Goal: Complete application form

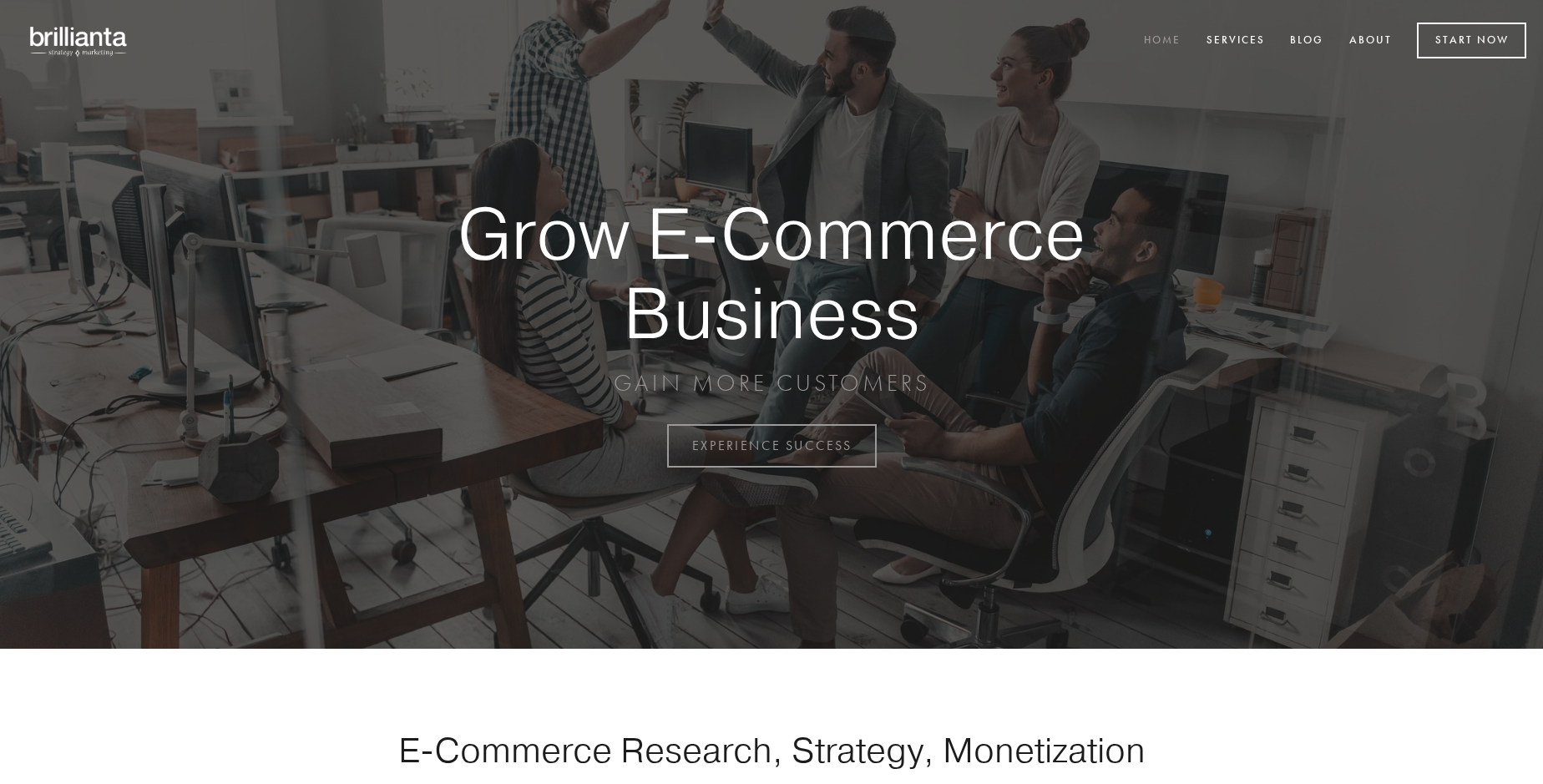
scroll to position [4375, 0]
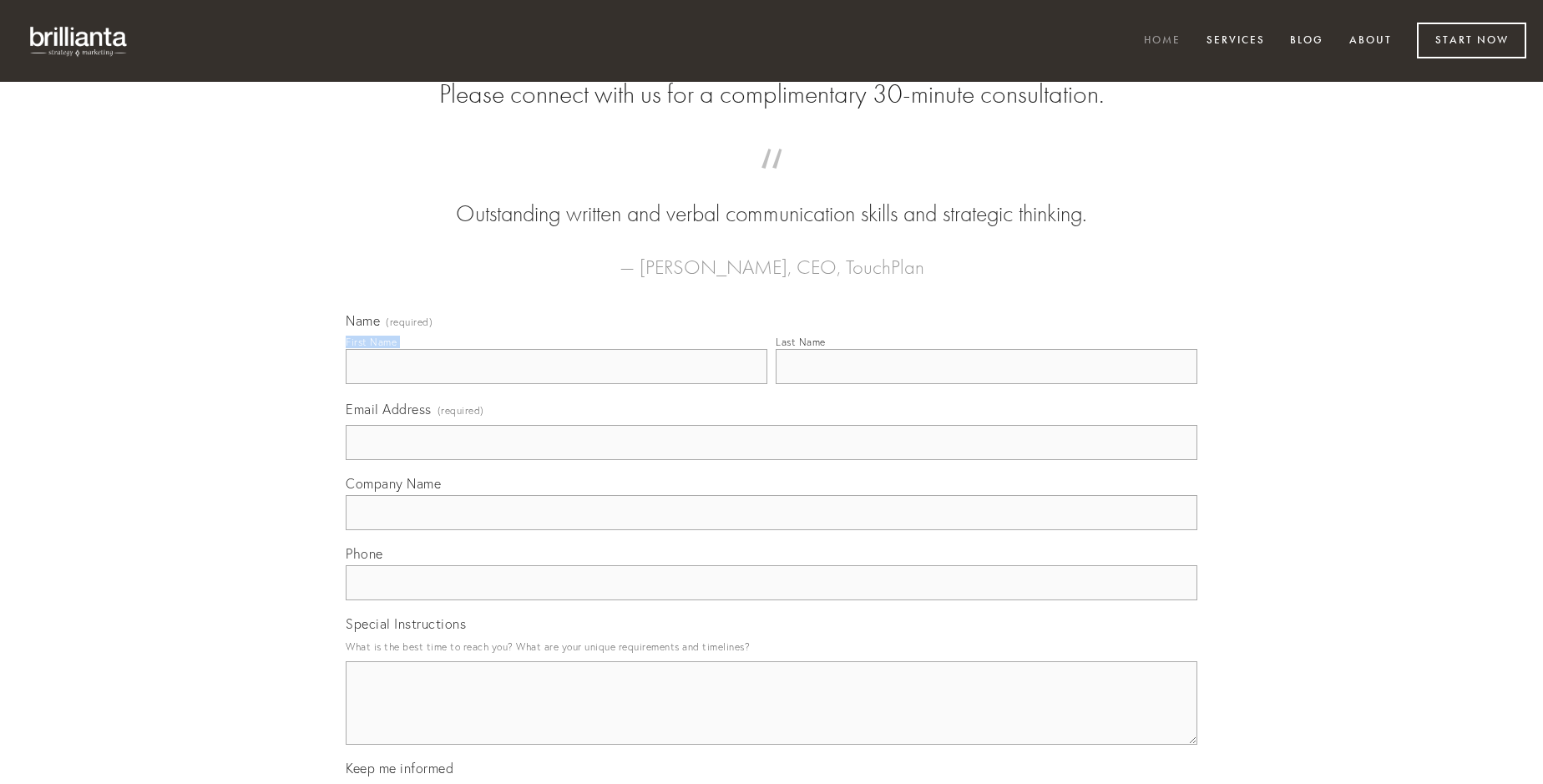
type input "[PERSON_NAME] PhD"
click at [986, 384] on input "Last Name" at bounding box center [986, 366] width 422 height 36
type input "[PERSON_NAME] PhD"
click at [772, 460] on input "Email Address (required)" at bounding box center [772, 442] width 852 height 36
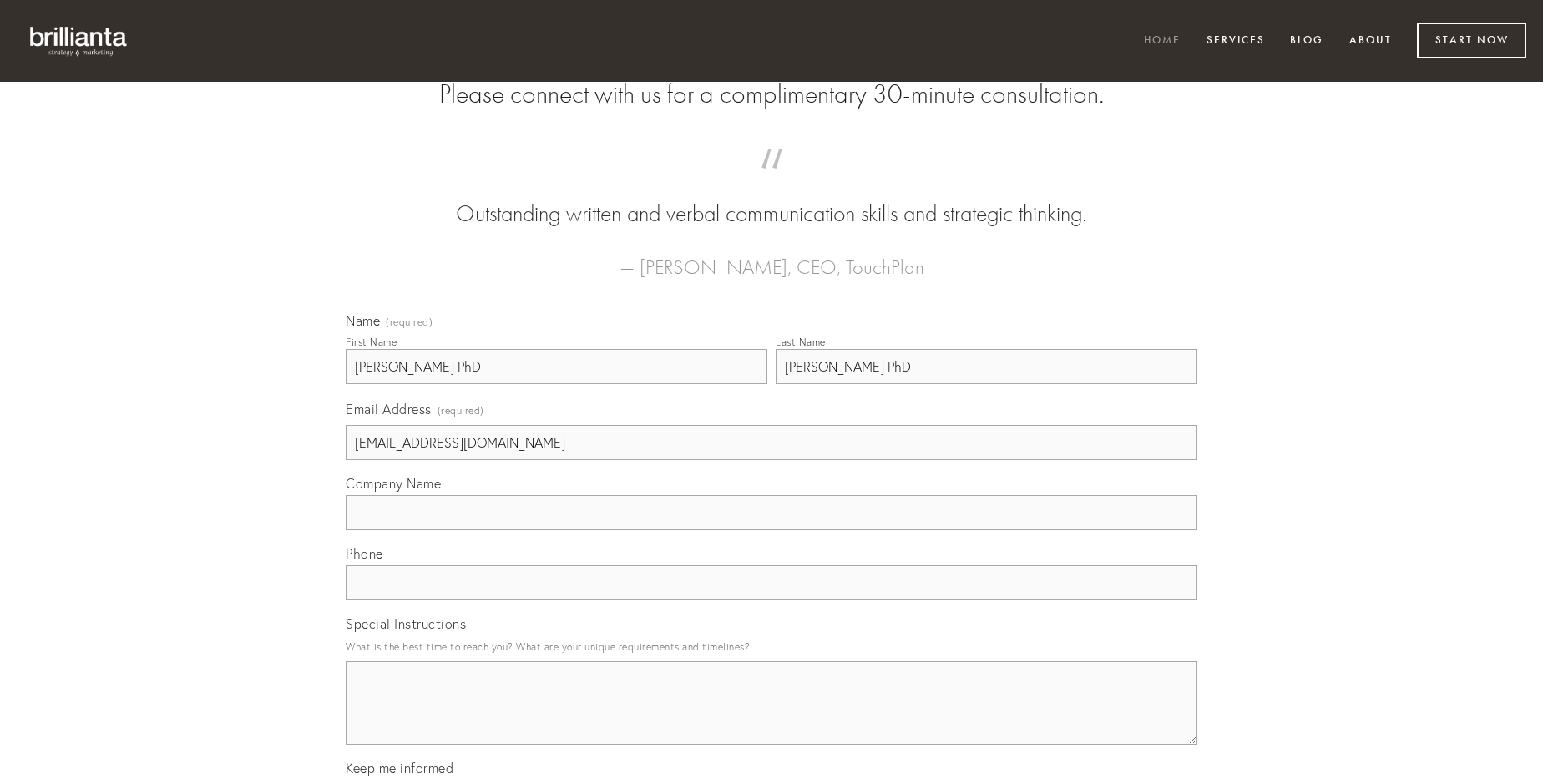
type input "[EMAIL_ADDRESS][DOMAIN_NAME]"
click at [772, 530] on input "Company Name" at bounding box center [772, 512] width 852 height 36
type input "dapifer"
click at [772, 600] on input "text" at bounding box center [772, 583] width 852 height 36
click at [772, 718] on textarea "Special Instructions" at bounding box center [772, 703] width 852 height 84
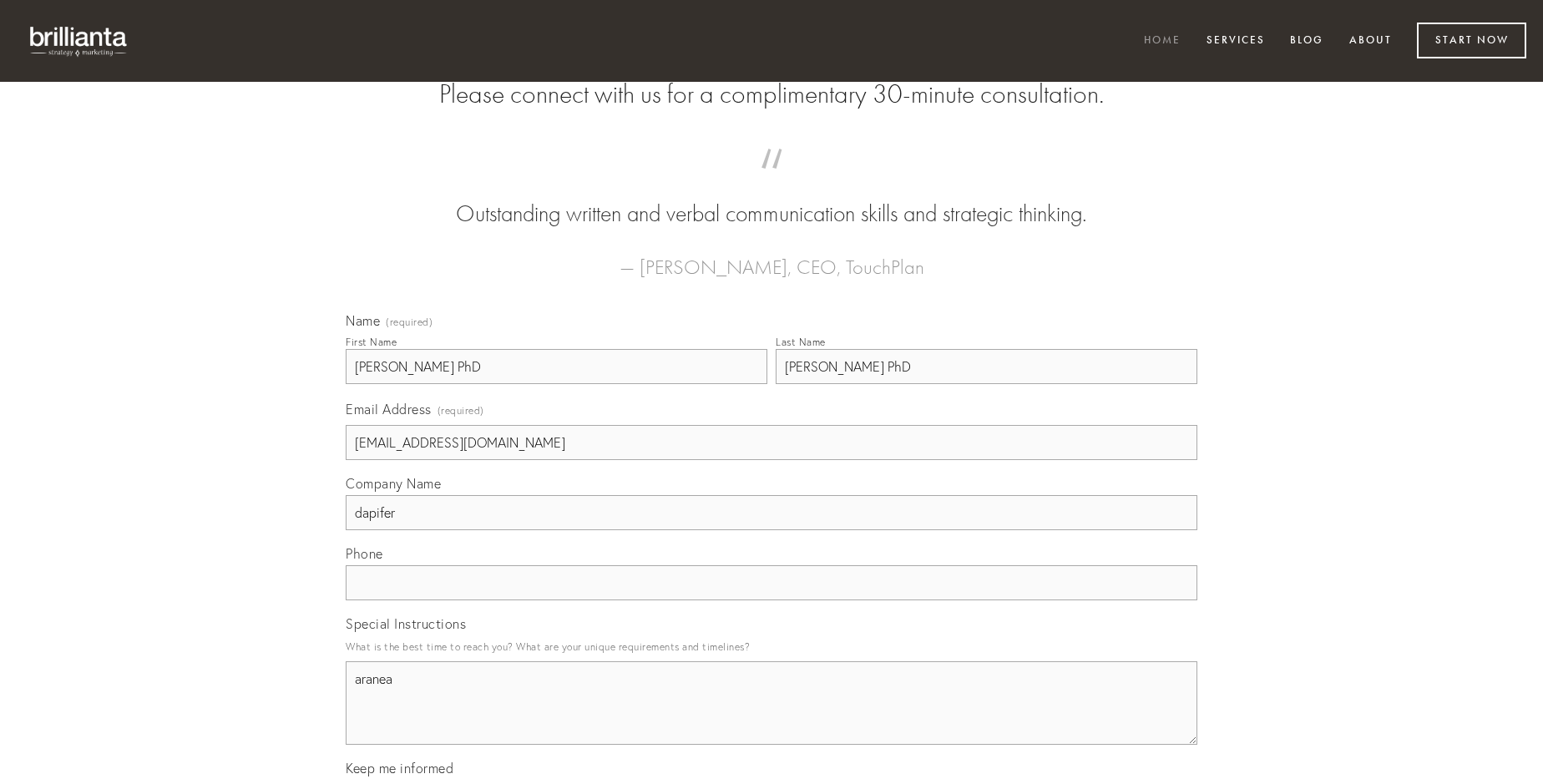
type textarea "aranea"
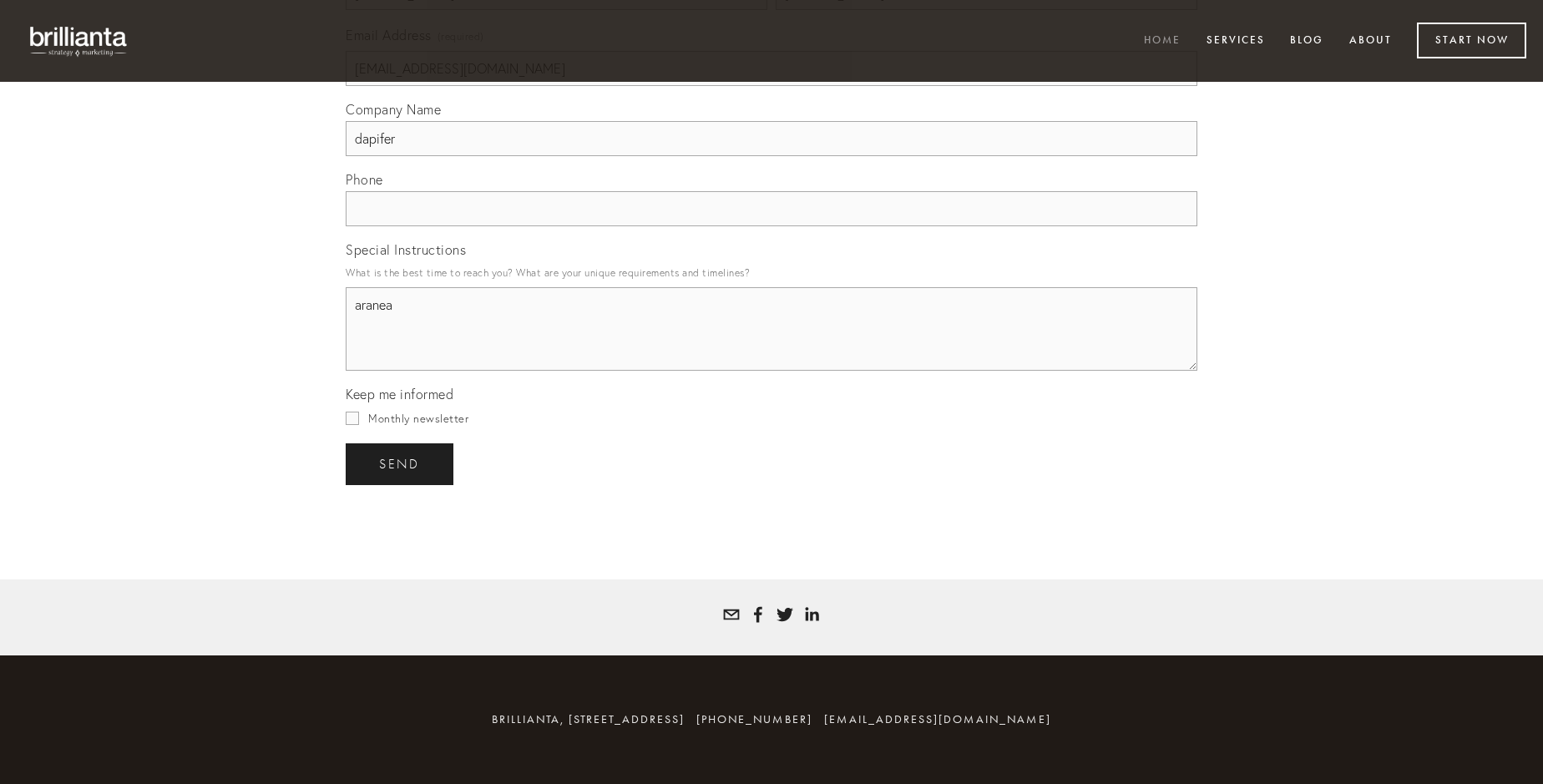
click at [401, 463] on span "send" at bounding box center [399, 463] width 41 height 15
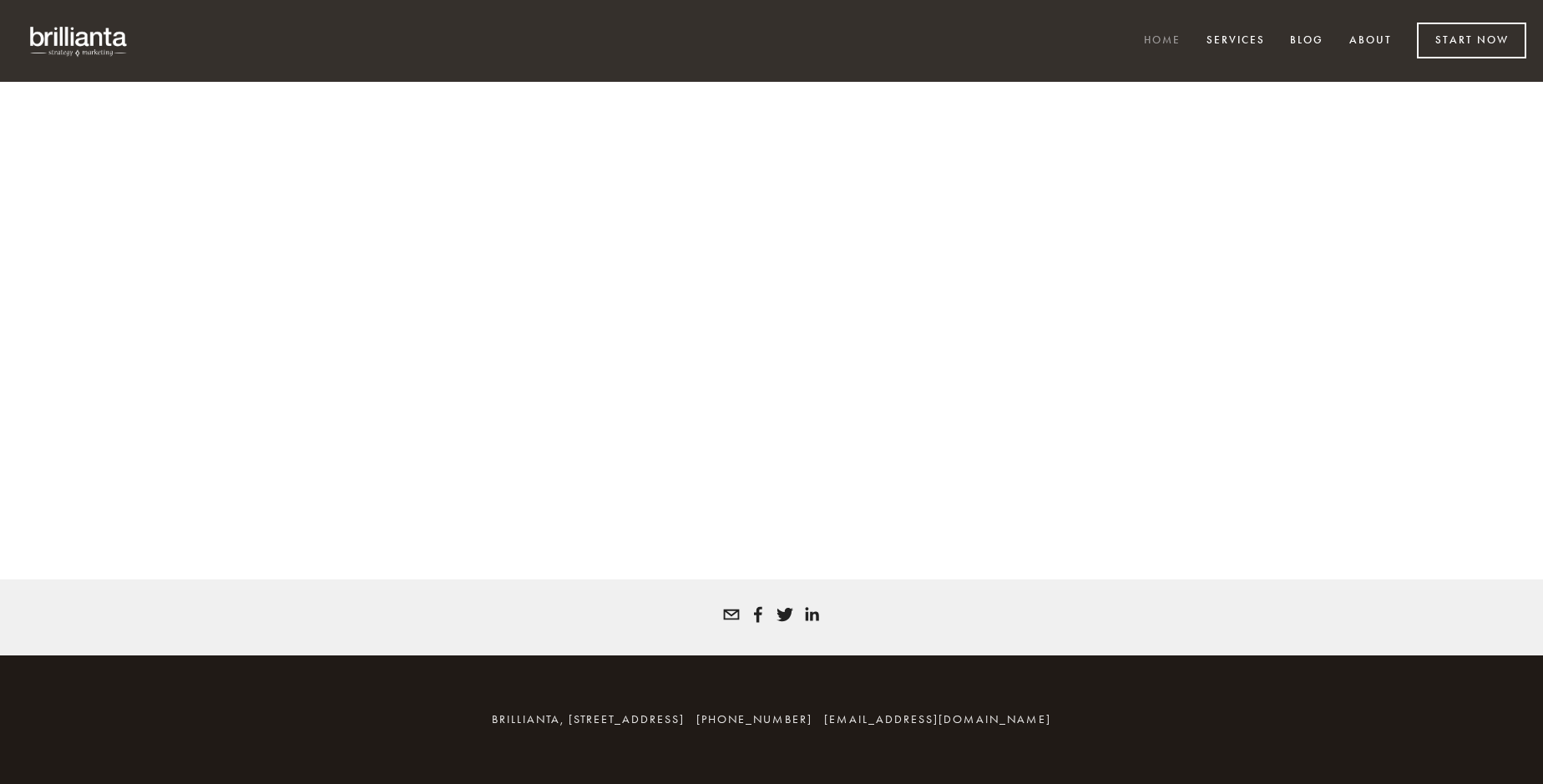
scroll to position [4352, 0]
